Goal: Information Seeking & Learning: Learn about a topic

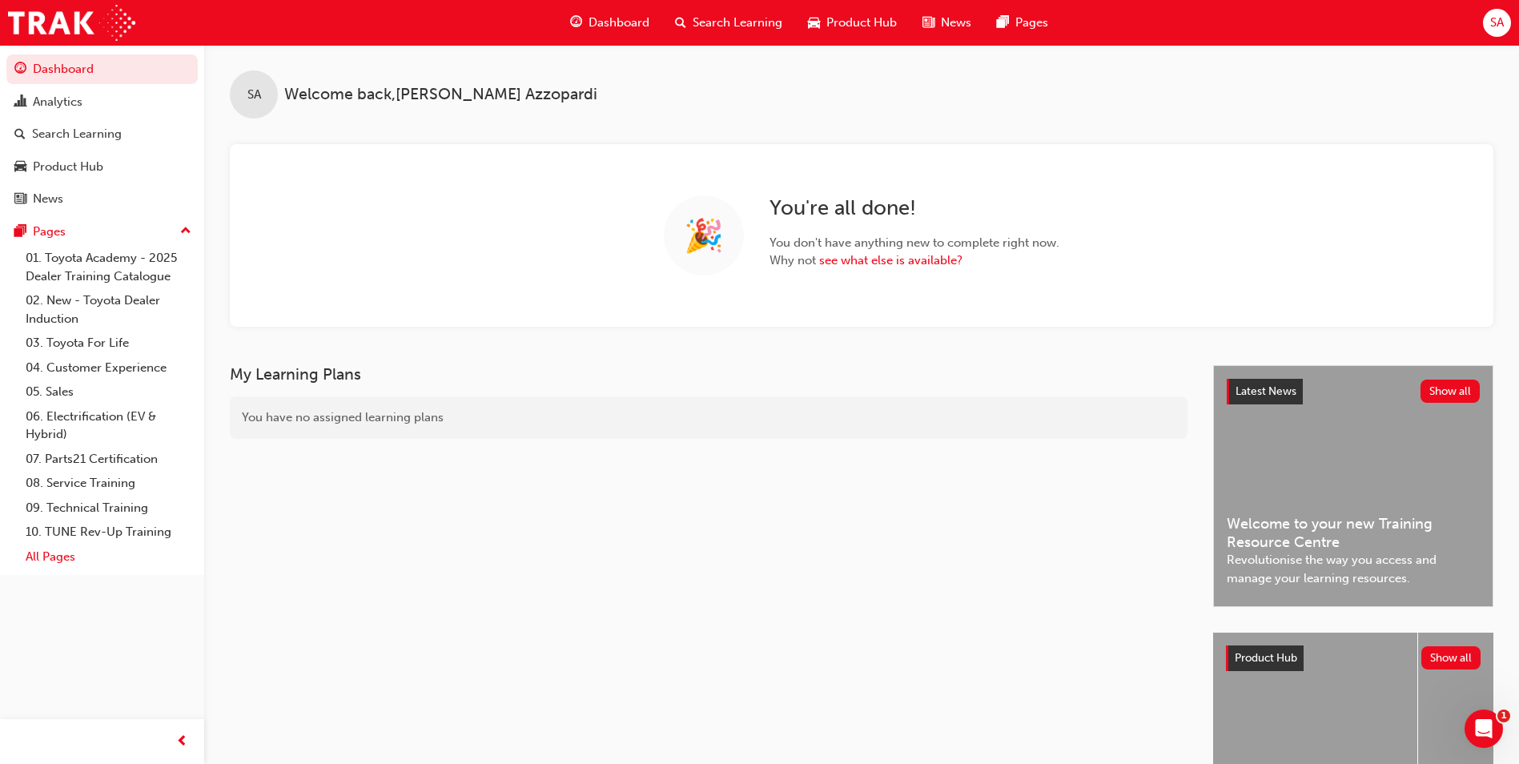
click at [43, 564] on link "All Pages" at bounding box center [108, 556] width 179 height 25
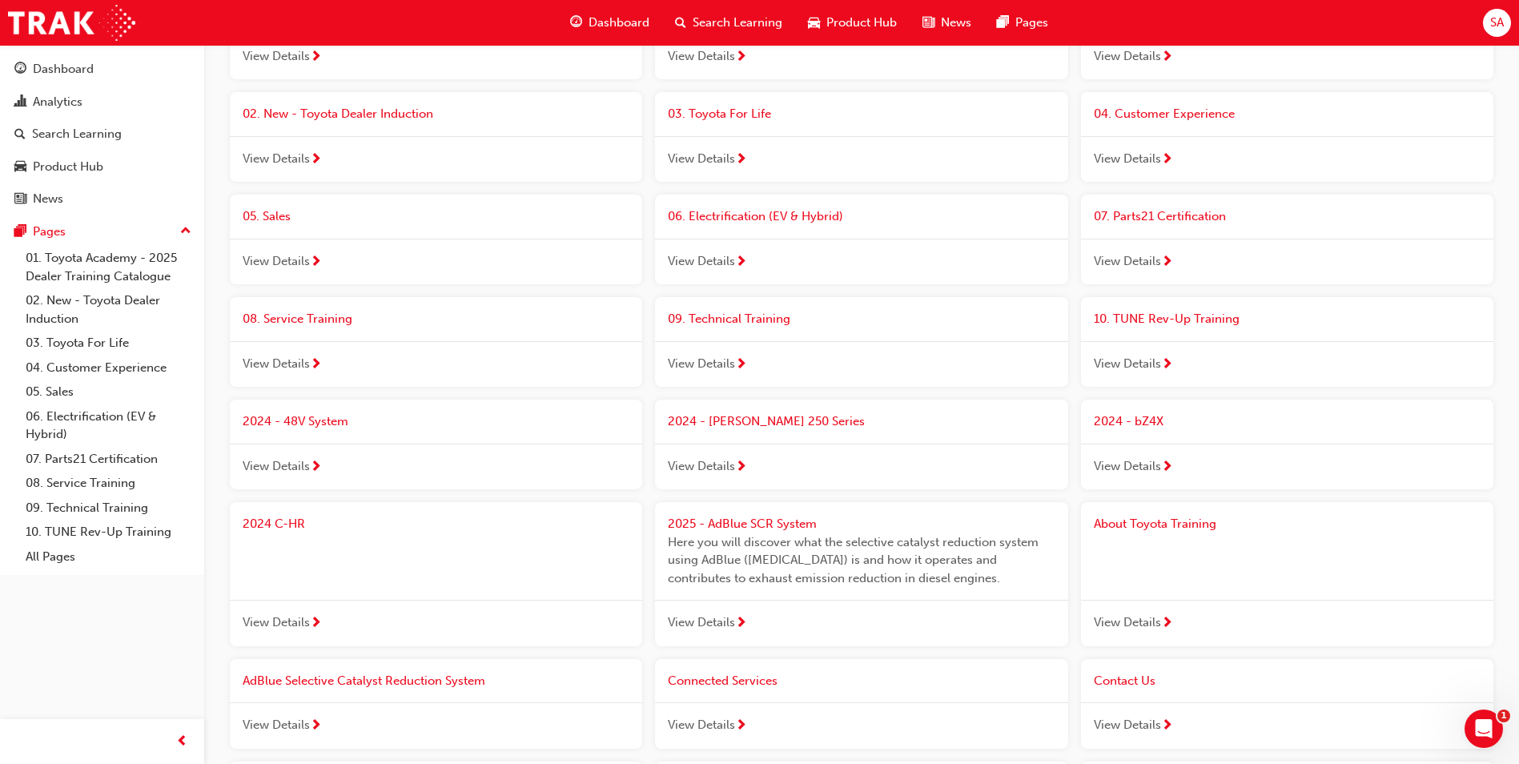
scroll to position [267, 0]
click at [694, 13] on div "Search Learning" at bounding box center [728, 22] width 133 height 33
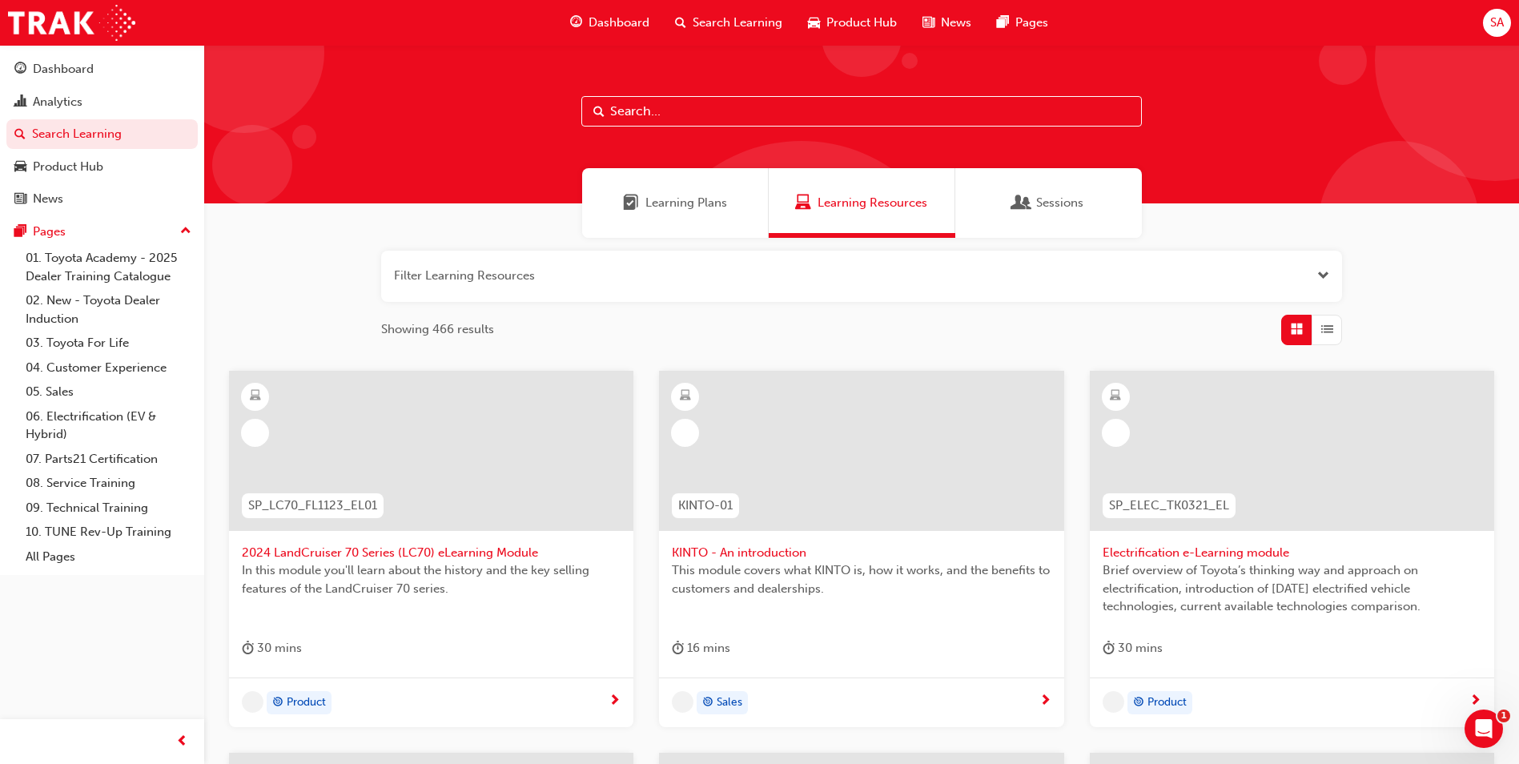
click at [647, 119] on input "text" at bounding box center [861, 111] width 560 height 30
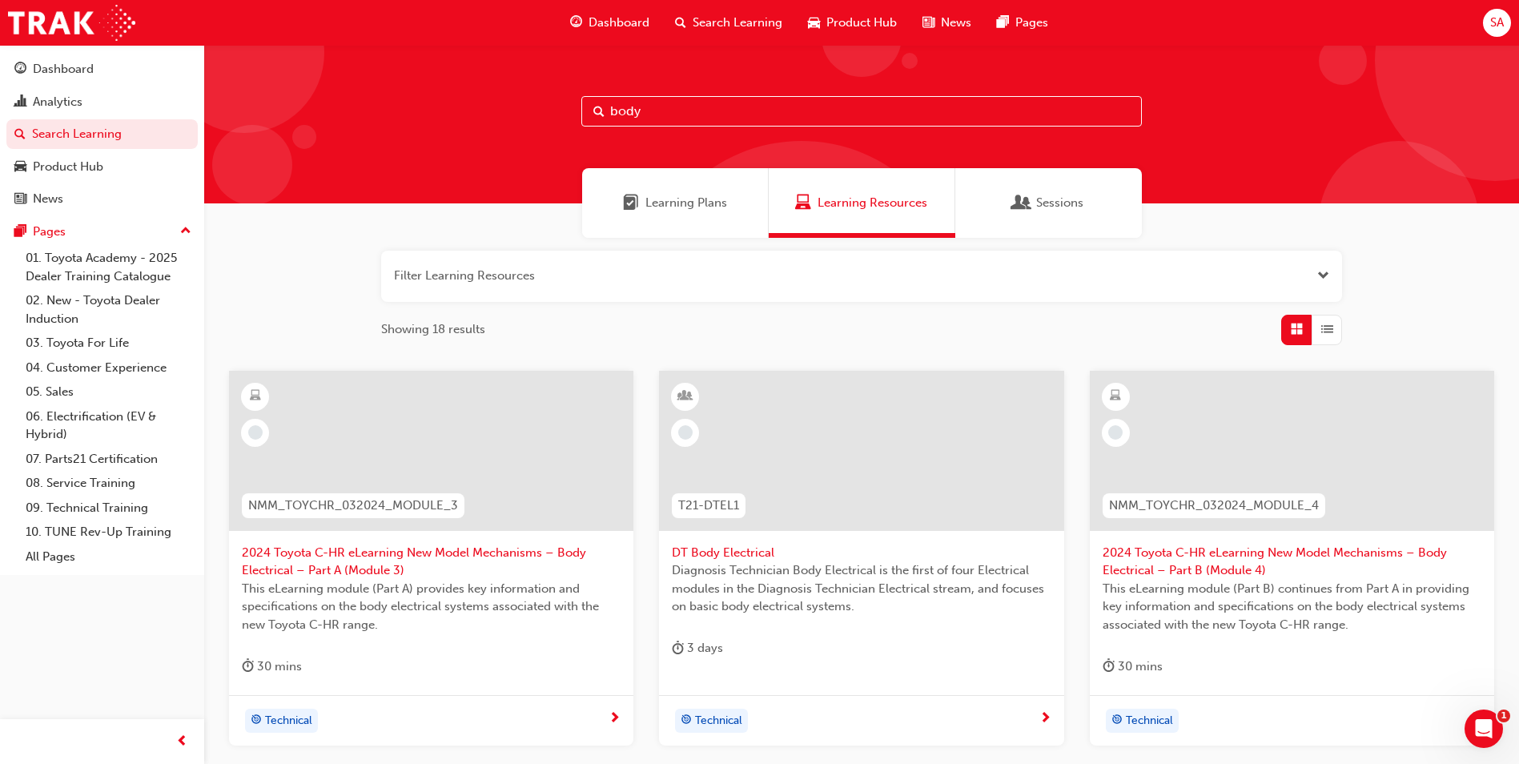
click at [720, 211] on span "Learning Plans" at bounding box center [686, 203] width 82 height 18
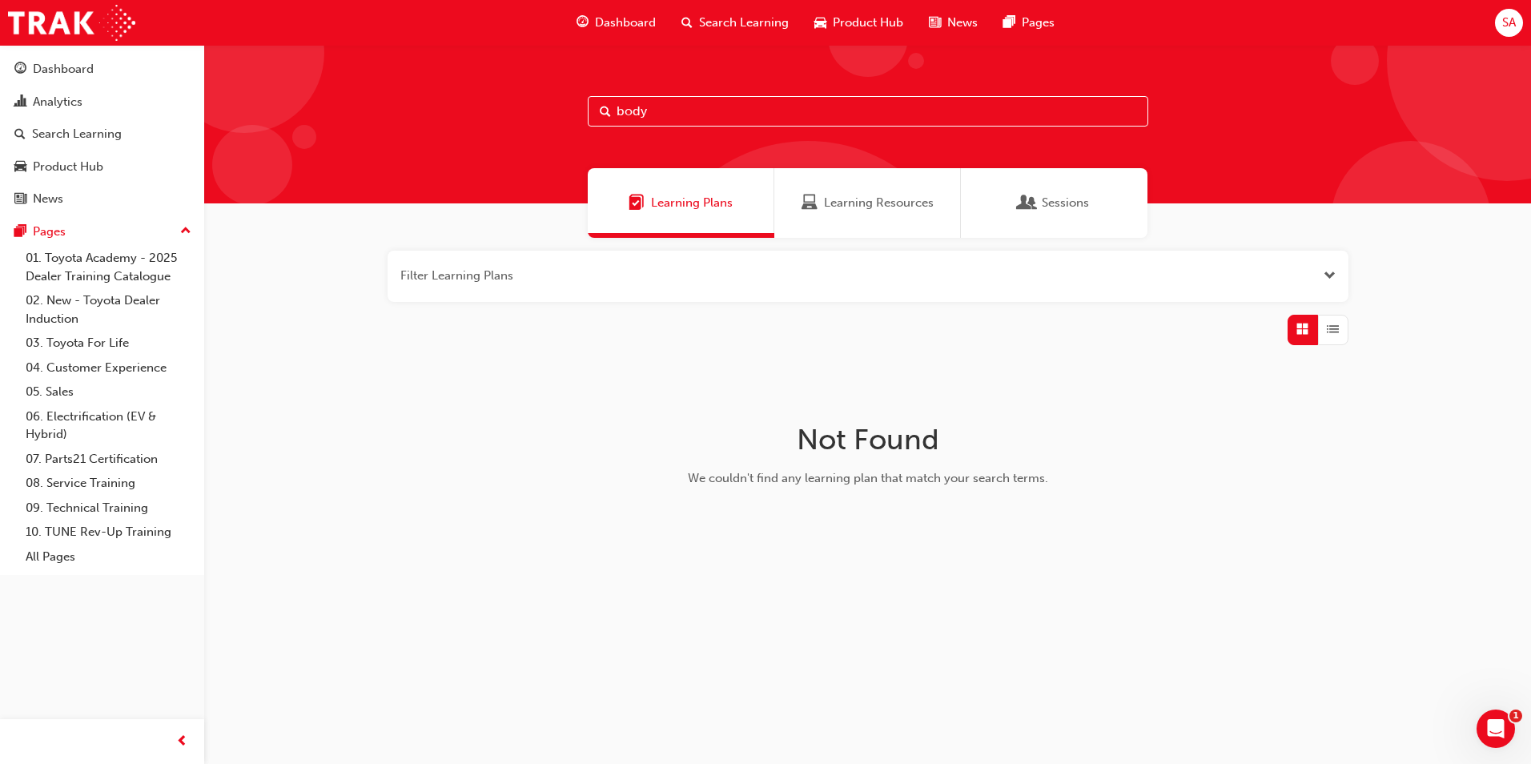
click at [827, 185] on div "Learning Resources" at bounding box center [867, 203] width 187 height 70
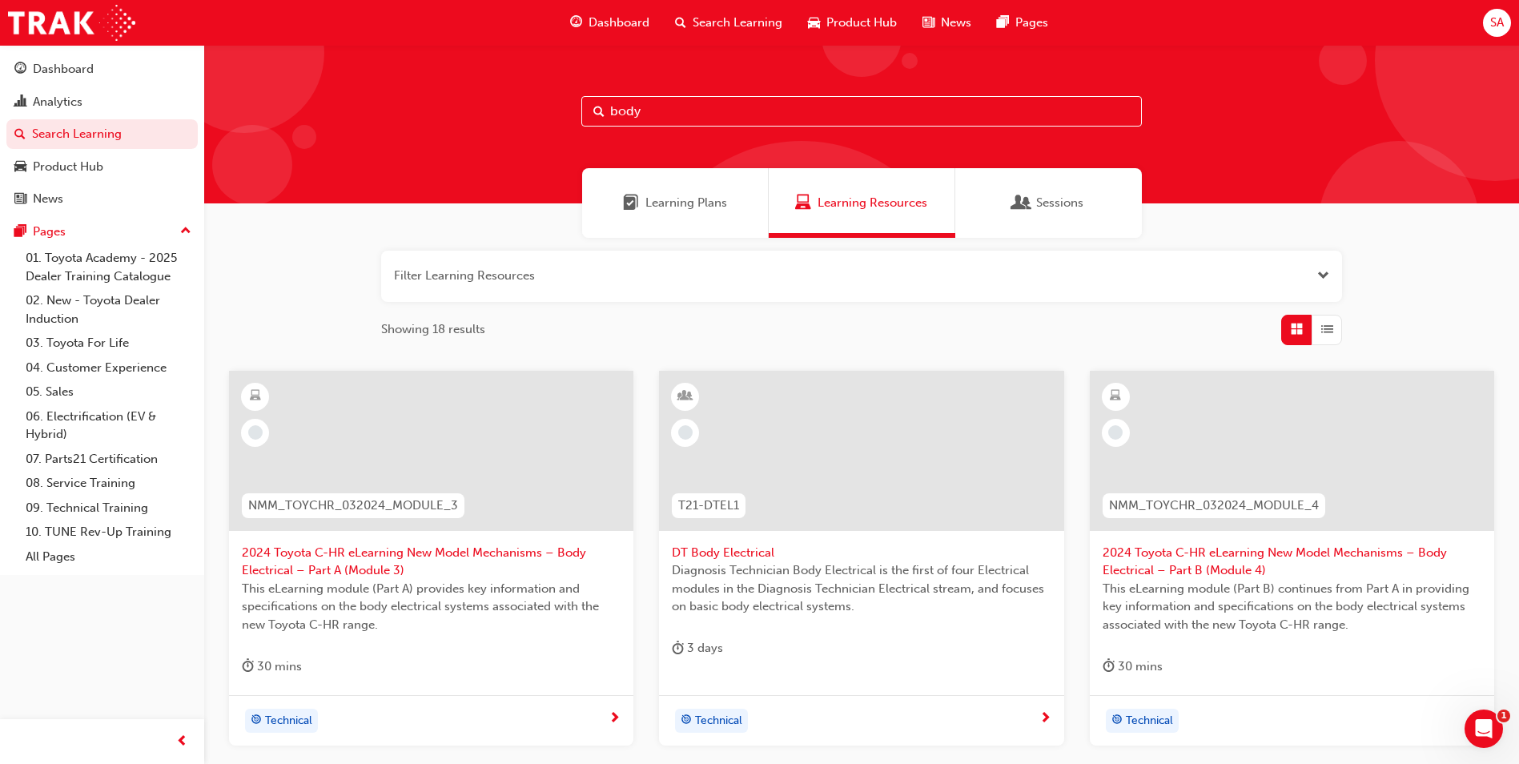
click at [789, 114] on input "body" at bounding box center [861, 111] width 560 height 30
type input "body and paint"
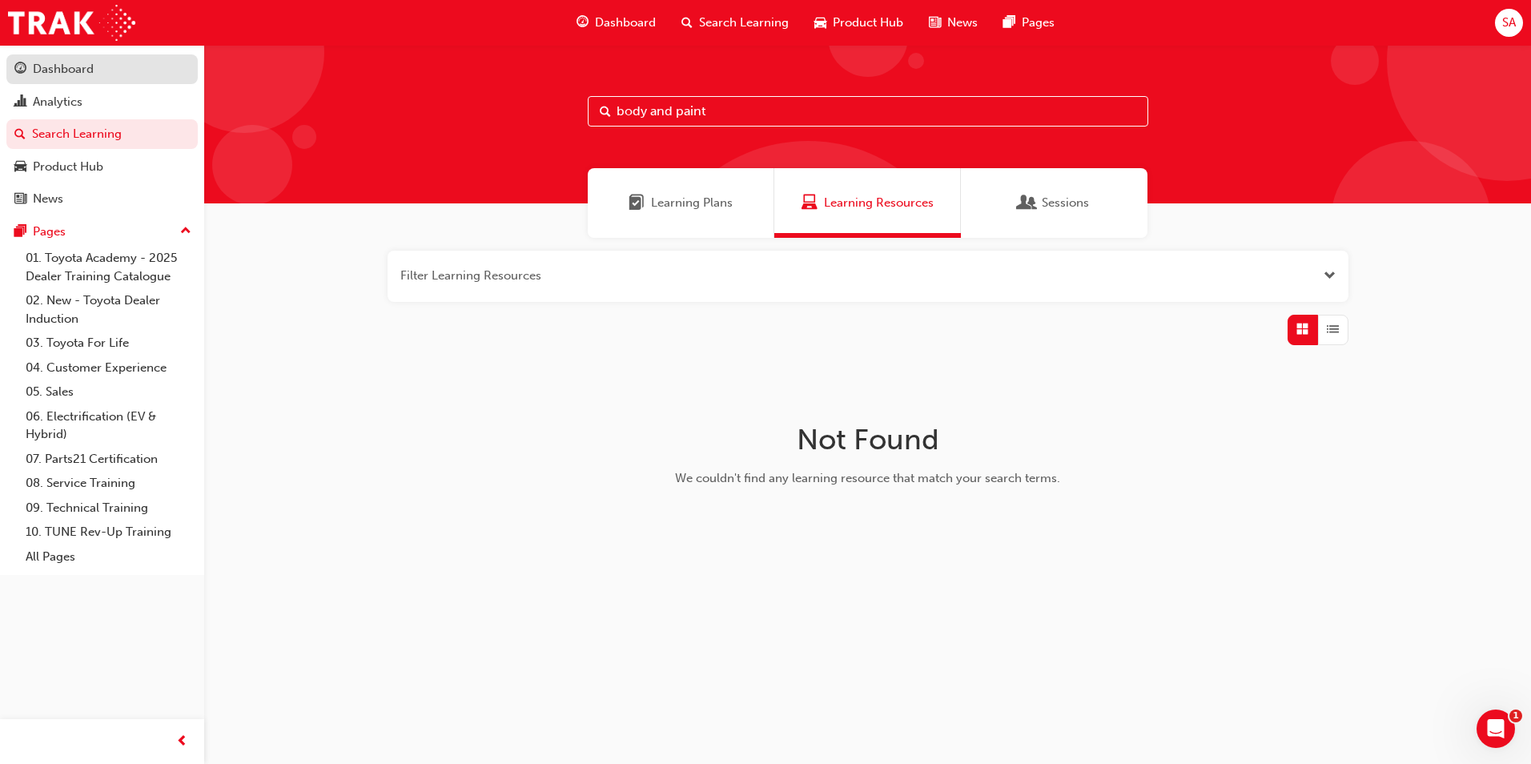
click at [84, 73] on div "Dashboard" at bounding box center [63, 69] width 61 height 18
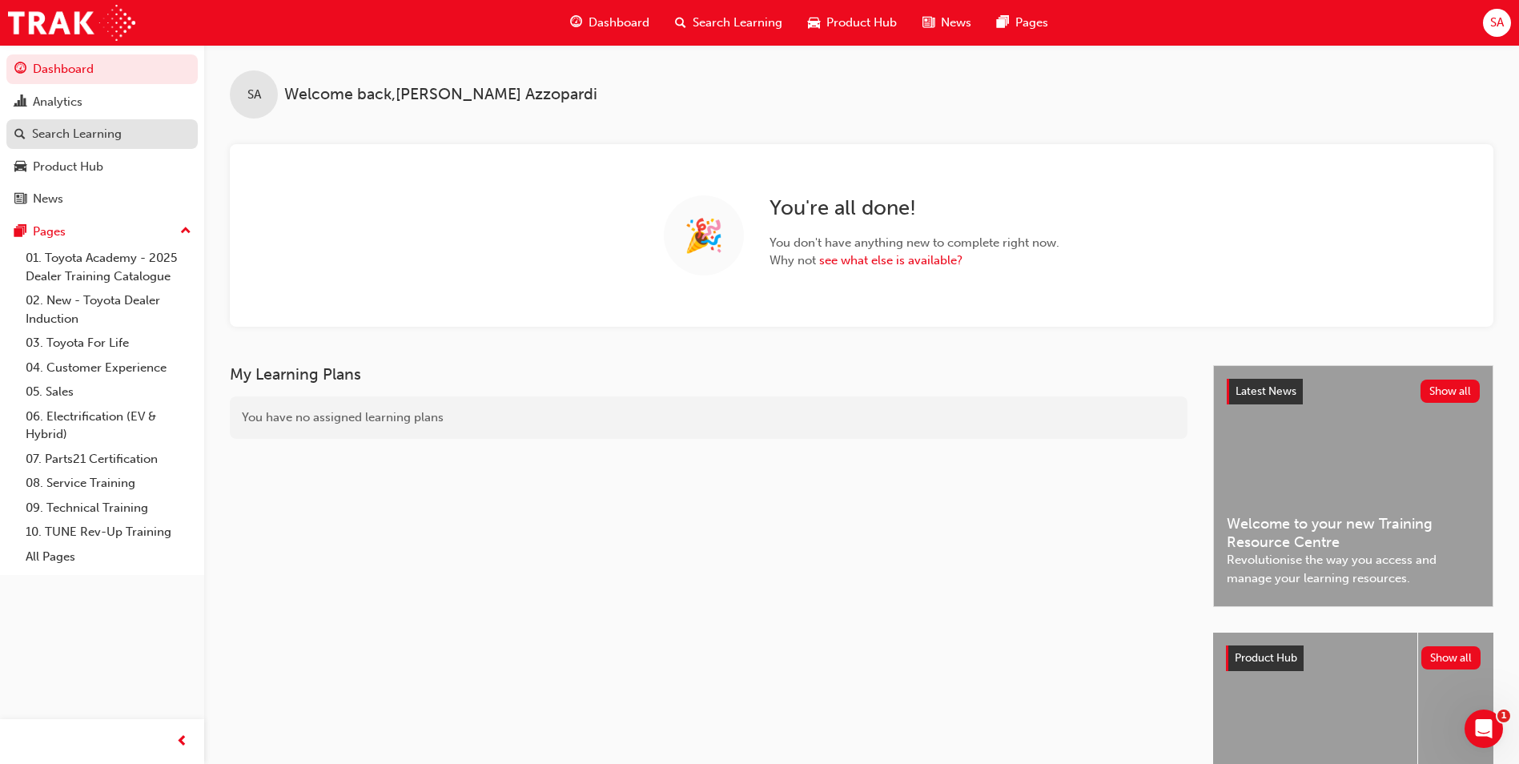
click at [80, 131] on div "Search Learning" at bounding box center [77, 134] width 90 height 18
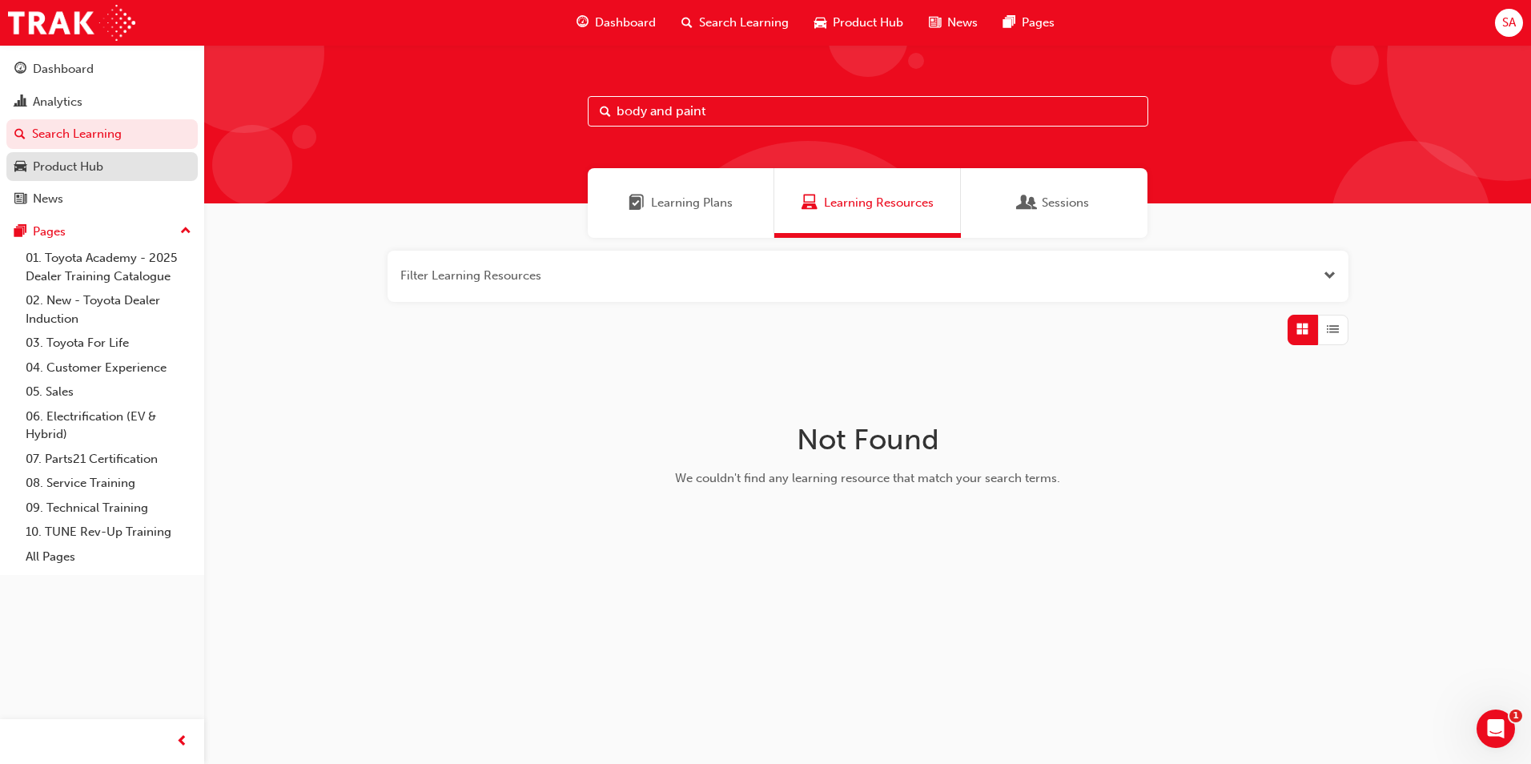
click at [61, 175] on div "Product Hub" at bounding box center [101, 167] width 175 height 20
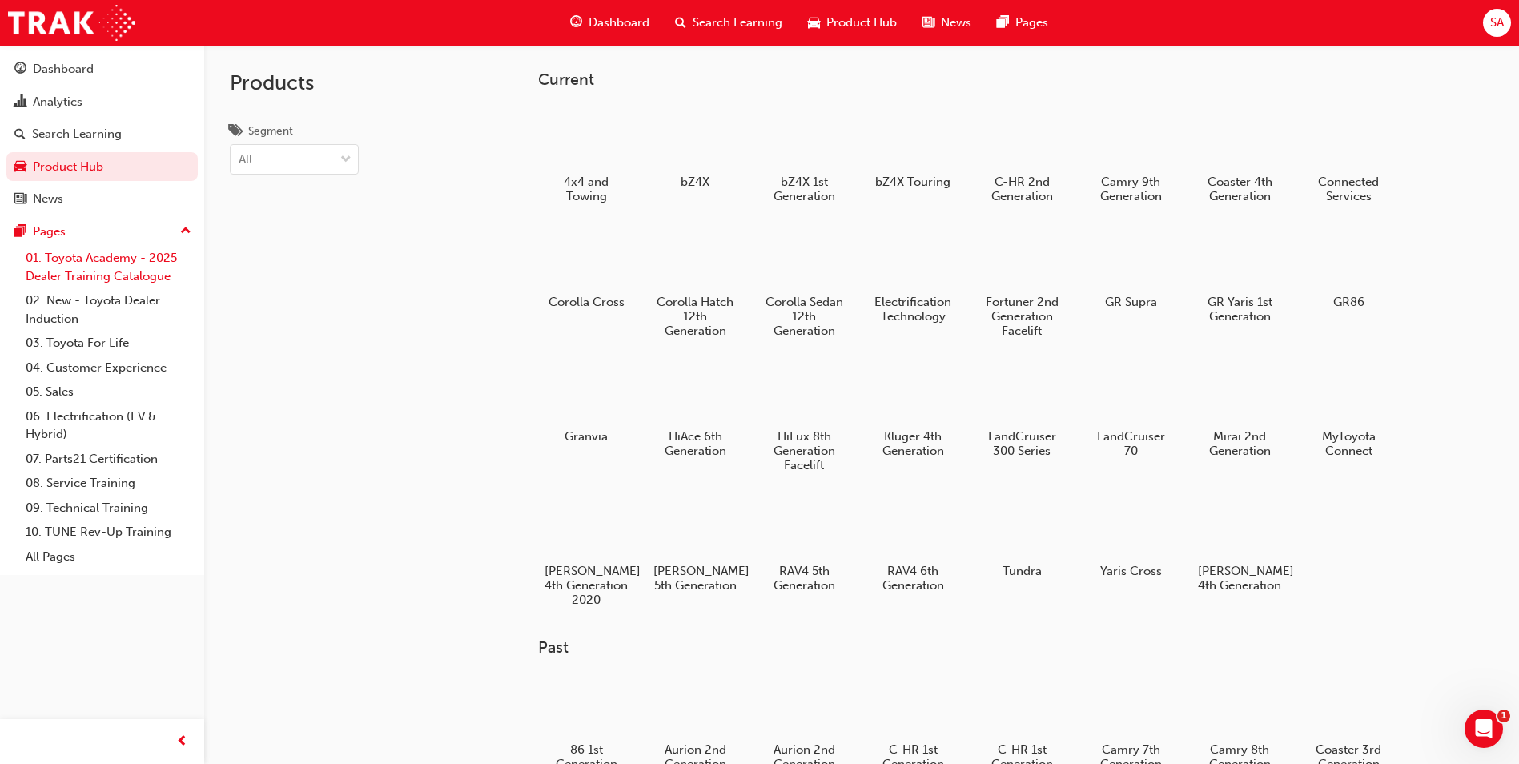
click at [85, 264] on link "01. Toyota Academy - 2025 Dealer Training Catalogue" at bounding box center [108, 267] width 179 height 42
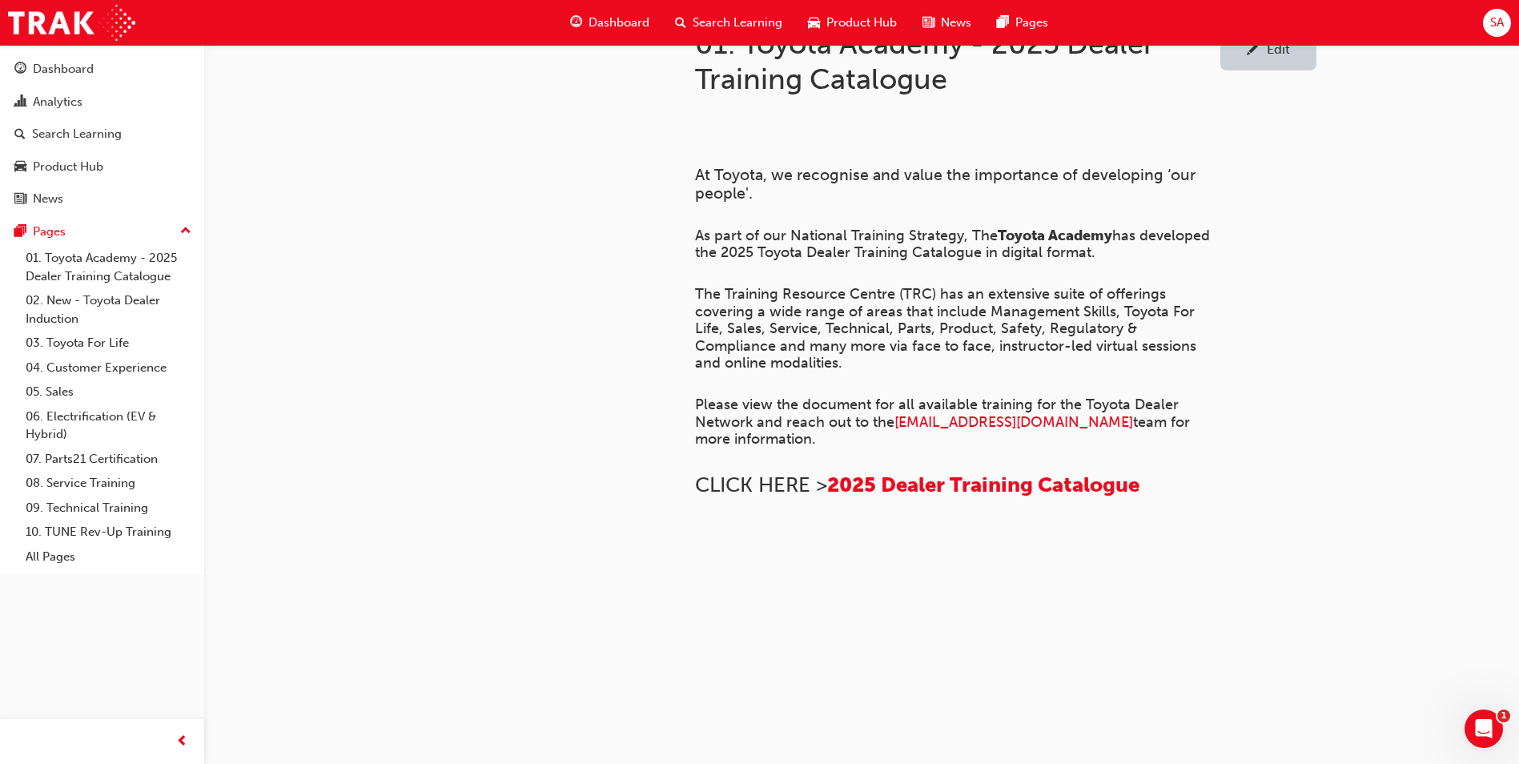
scroll to position [1061, 0]
click at [133, 500] on link "09. Technical Training" at bounding box center [108, 508] width 179 height 25
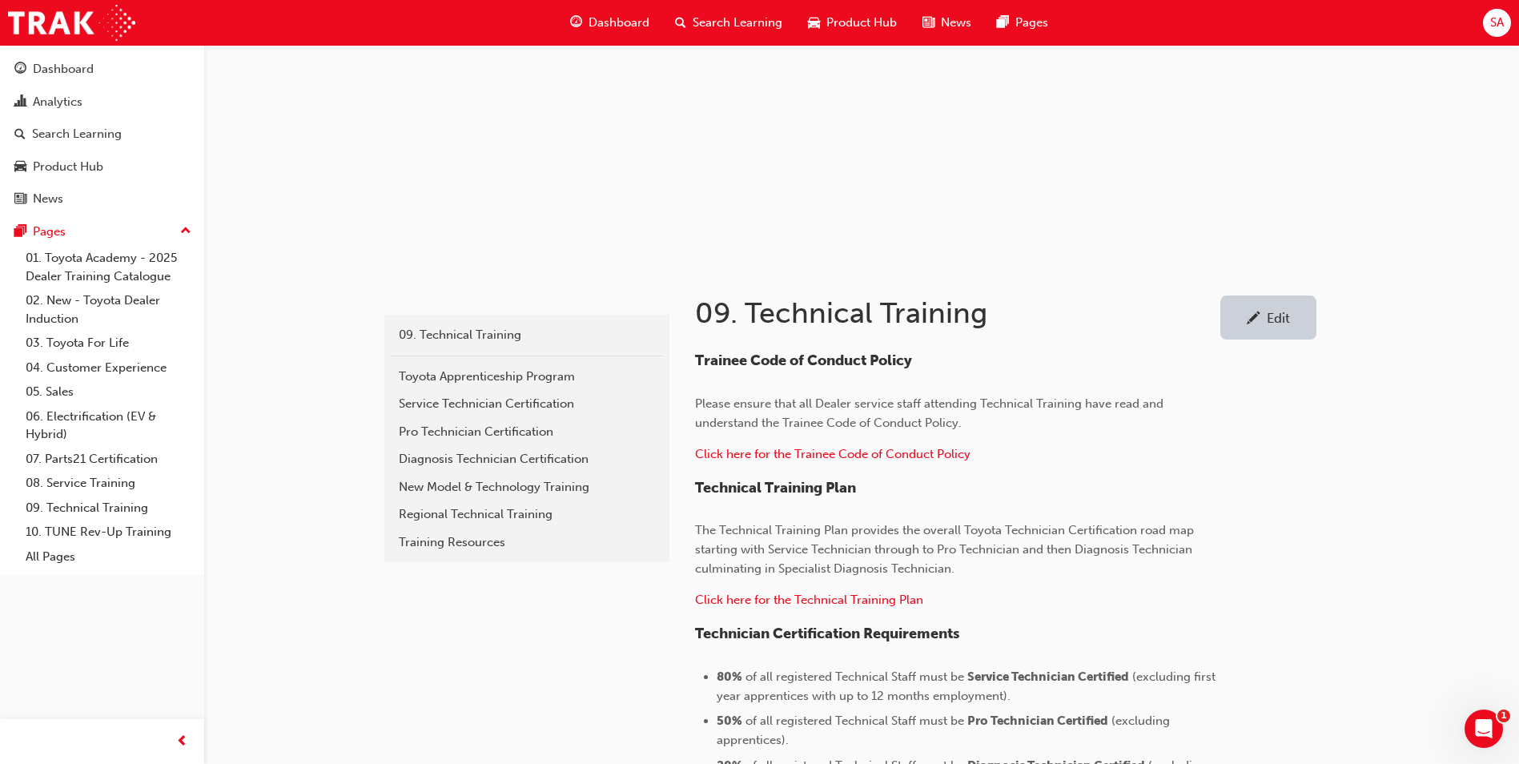
scroll to position [46, 0]
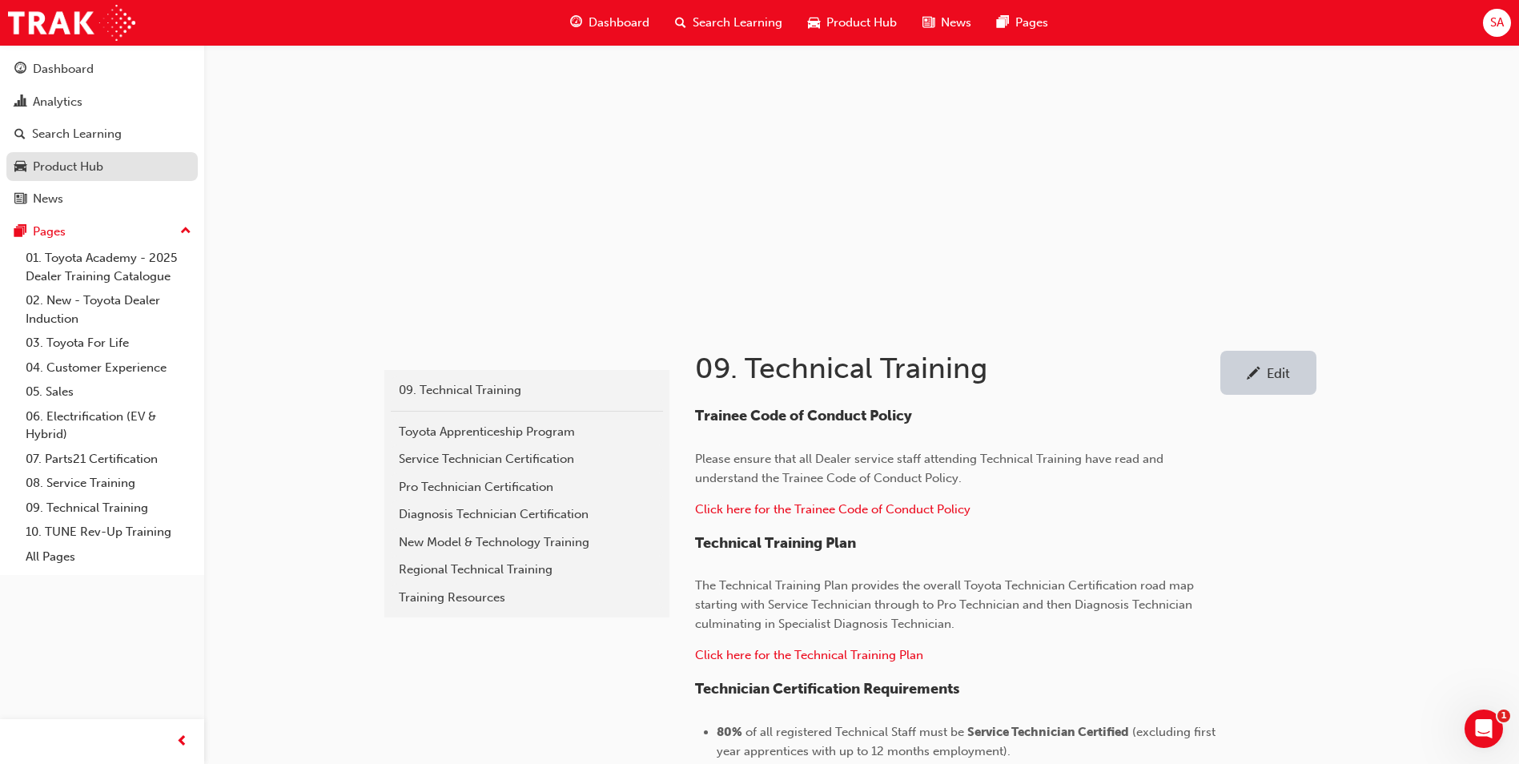
click at [66, 166] on div "Product Hub" at bounding box center [68, 167] width 70 height 18
